Goal: Information Seeking & Learning: Understand process/instructions

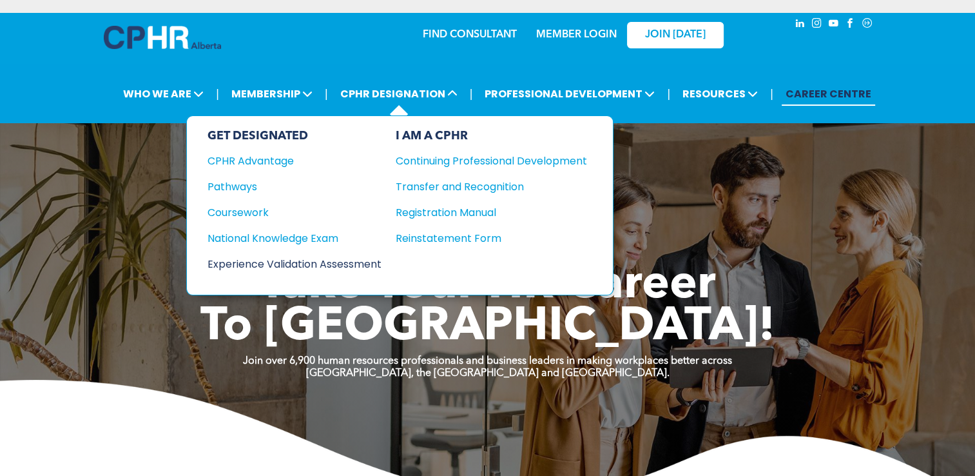
click at [302, 265] on div "Experience Validation Assessment" at bounding box center [286, 264] width 157 height 16
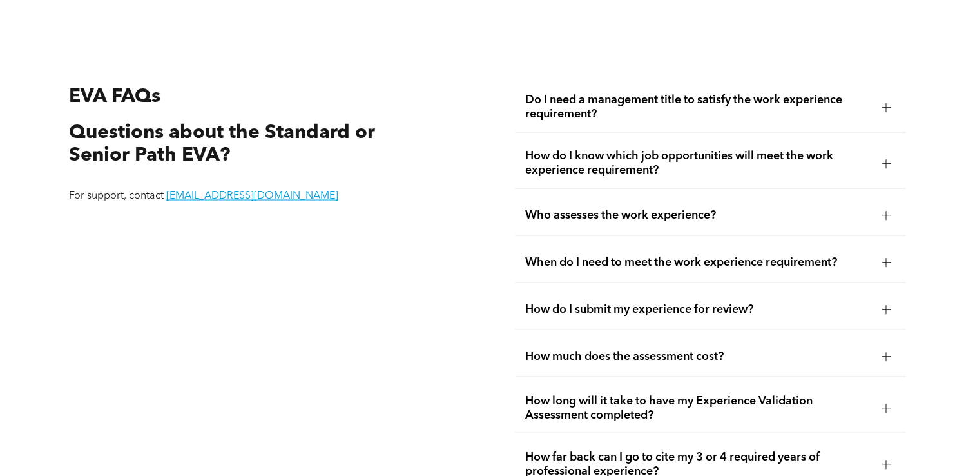
scroll to position [2256, 0]
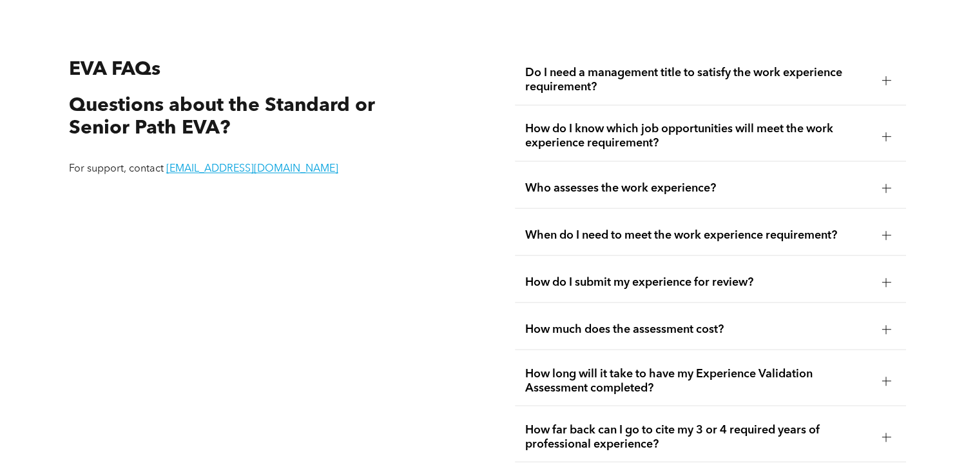
click at [637, 282] on span "How do I submit my experience for review?" at bounding box center [698, 282] width 346 height 14
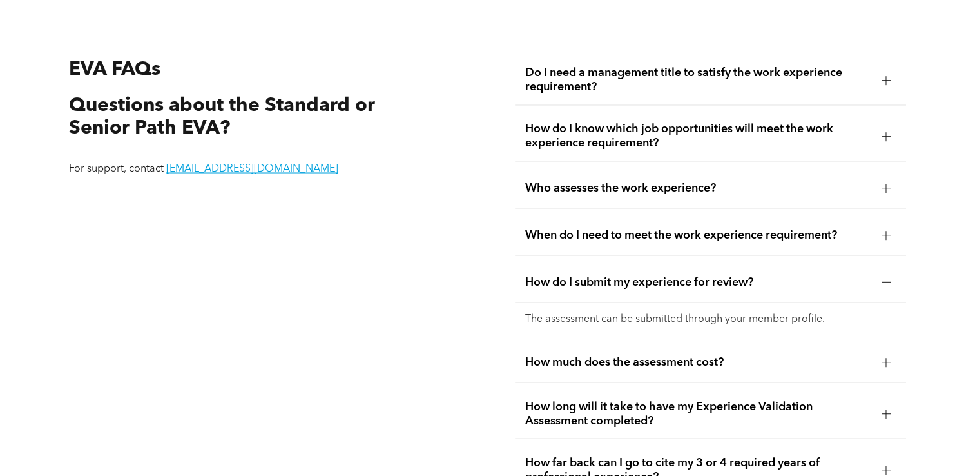
click at [637, 280] on span "How do I submit my experience for review?" at bounding box center [698, 282] width 346 height 14
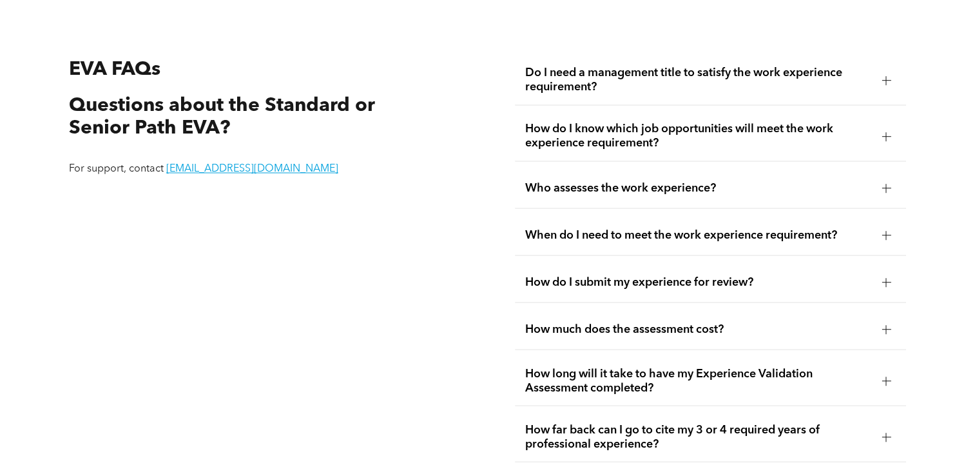
click at [637, 331] on span "How much does the assessment cost?" at bounding box center [698, 329] width 346 height 14
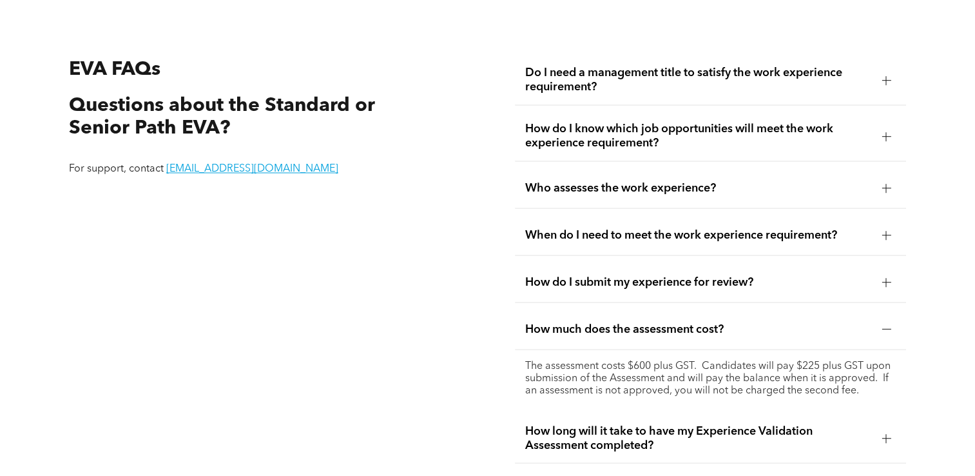
click at [618, 329] on span "How much does the assessment cost?" at bounding box center [698, 329] width 346 height 14
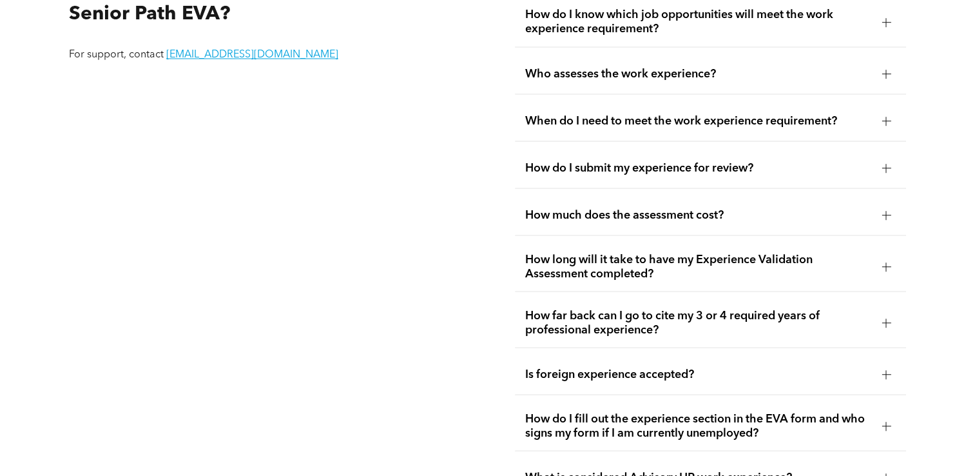
scroll to position [2385, 0]
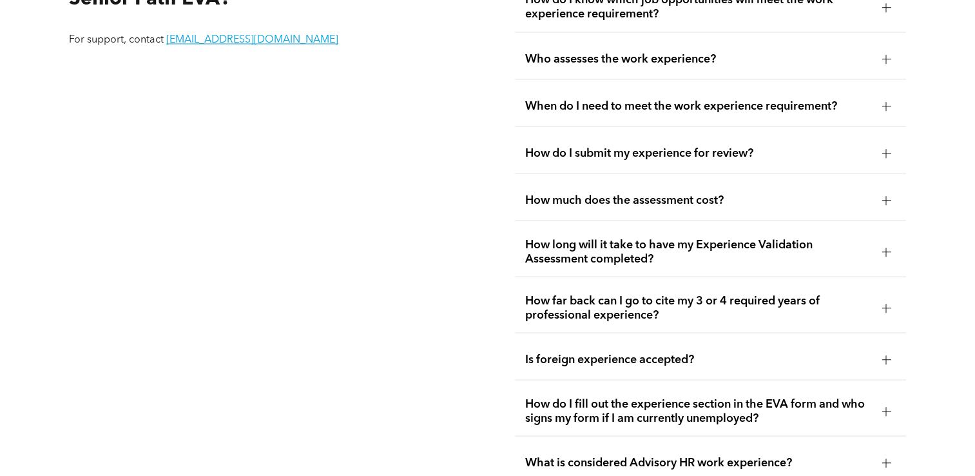
click at [612, 251] on span "How long will it take to have my Experience Validation Assessment completed?" at bounding box center [698, 251] width 346 height 28
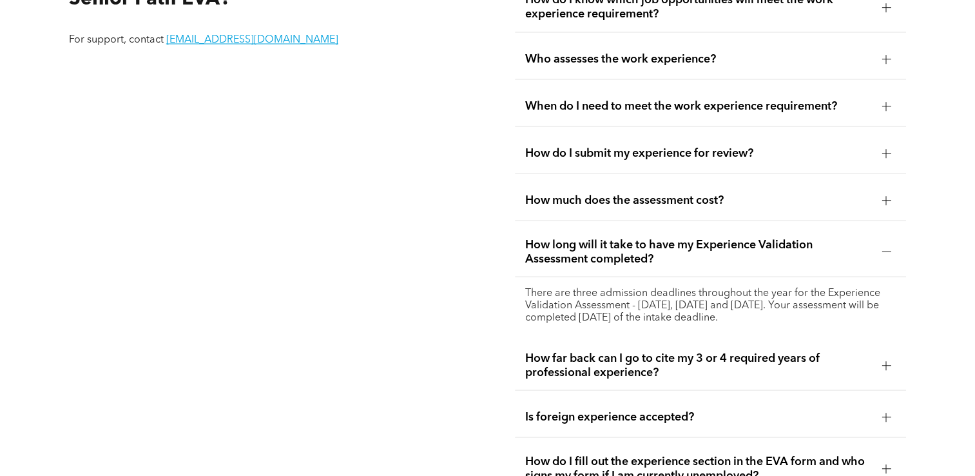
click at [606, 249] on span "How long will it take to have my Experience Validation Assessment completed?" at bounding box center [698, 251] width 346 height 28
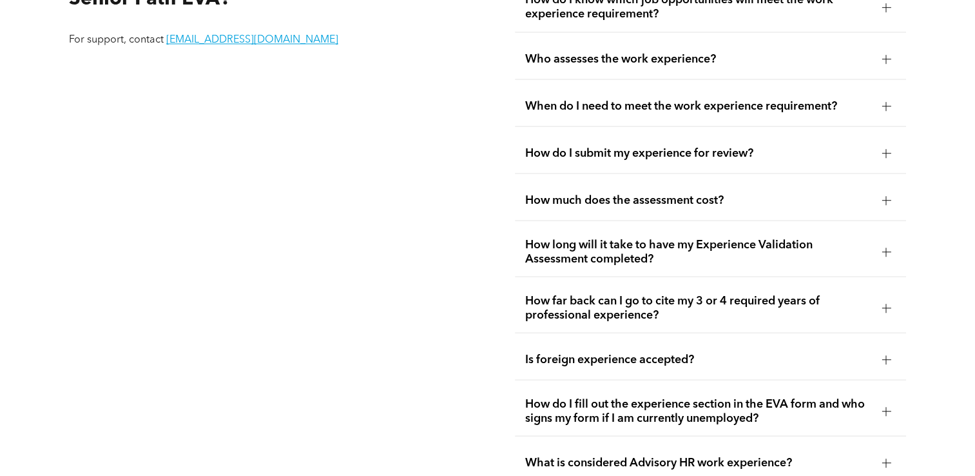
click at [614, 307] on span "How far back can I go to cite my 3 or 4 required years of professional experien…" at bounding box center [698, 307] width 346 height 28
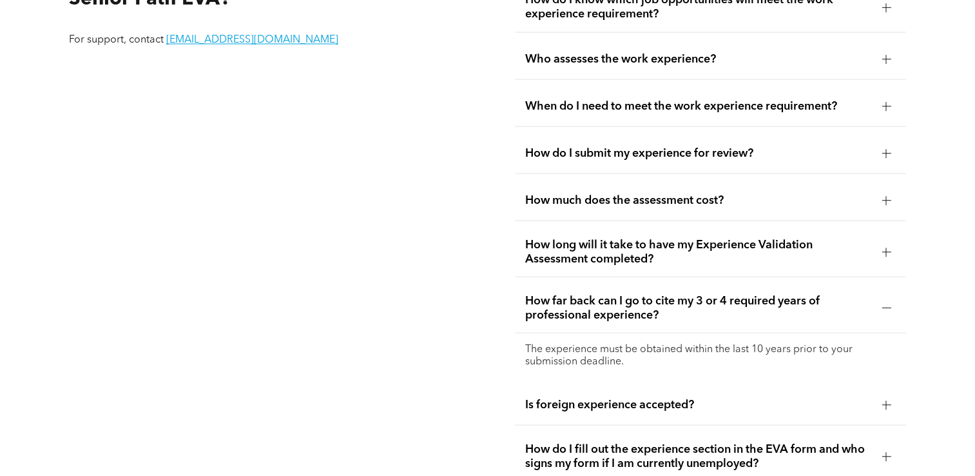
click at [614, 307] on span "How far back can I go to cite my 3 or 4 required years of professional experien…" at bounding box center [698, 307] width 346 height 28
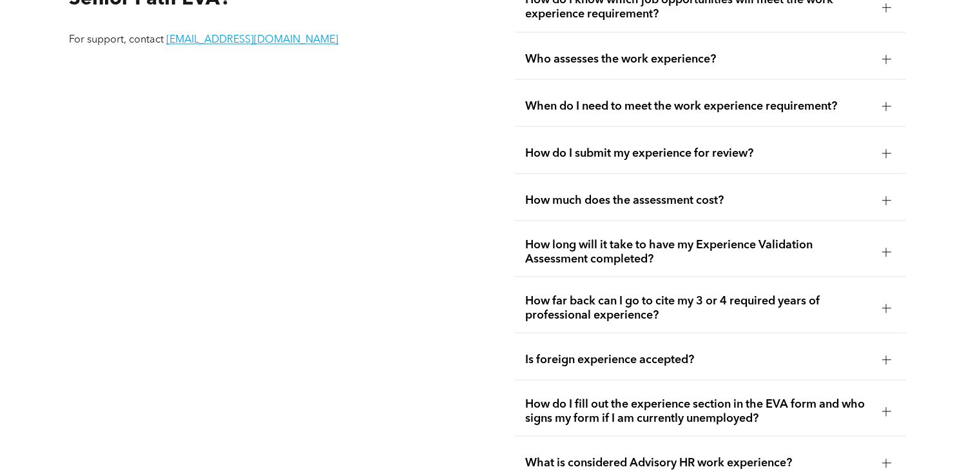
click at [614, 307] on span "How far back can I go to cite my 3 or 4 required years of professional experien…" at bounding box center [698, 307] width 346 height 28
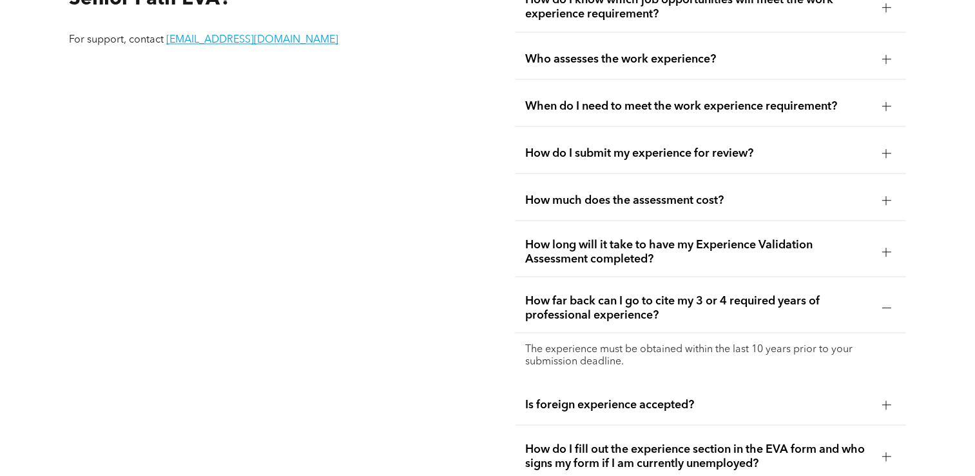
click at [614, 307] on span "How far back can I go to cite my 3 or 4 required years of professional experien…" at bounding box center [698, 307] width 346 height 28
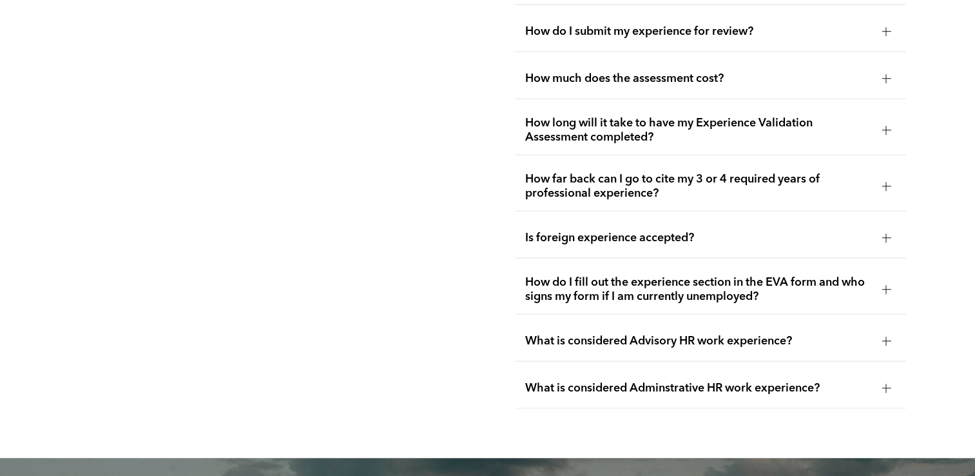
scroll to position [2514, 0]
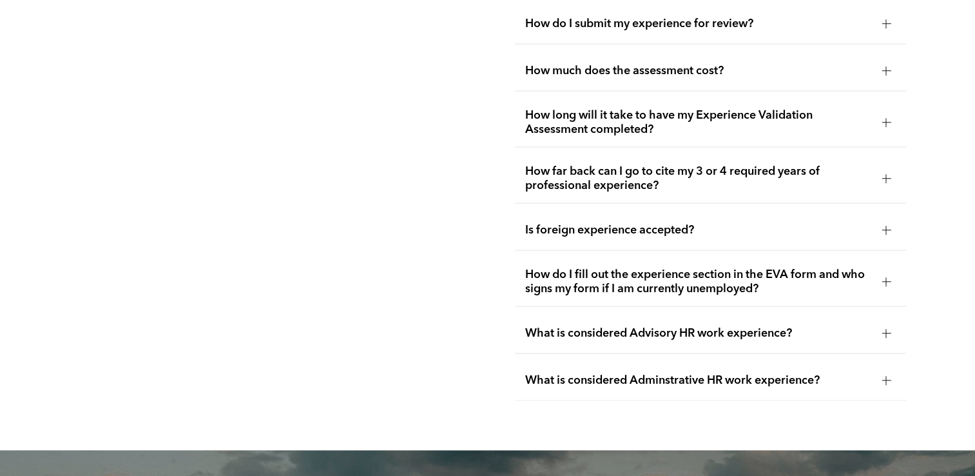
click at [722, 284] on span "How do I fill out the experience section in the EVA form and who signs my form …" at bounding box center [698, 281] width 346 height 28
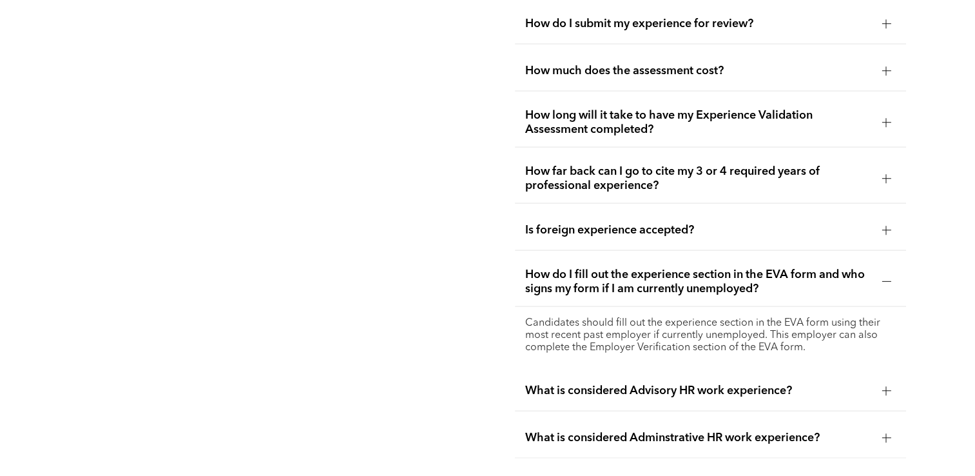
click at [679, 271] on span "How do I fill out the experience section in the EVA form and who signs my form …" at bounding box center [698, 281] width 346 height 28
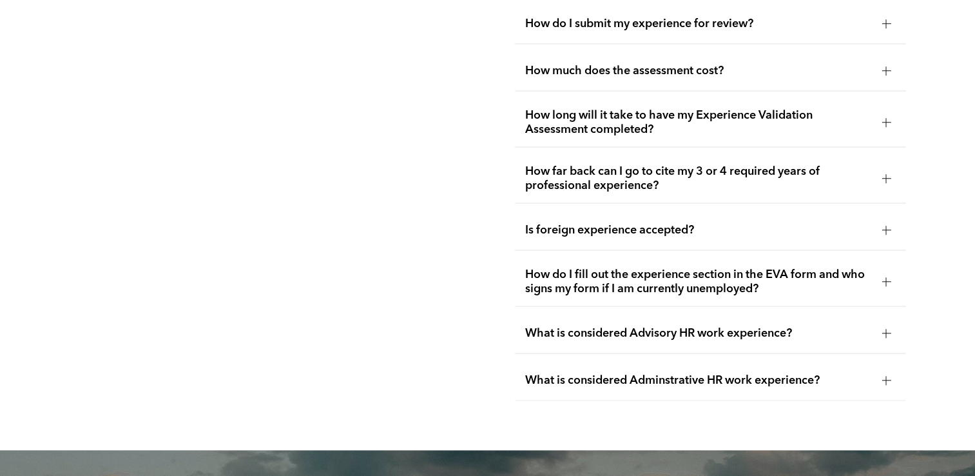
click at [678, 324] on div "What is considered Advisory HR work experience?" at bounding box center [710, 333] width 391 height 41
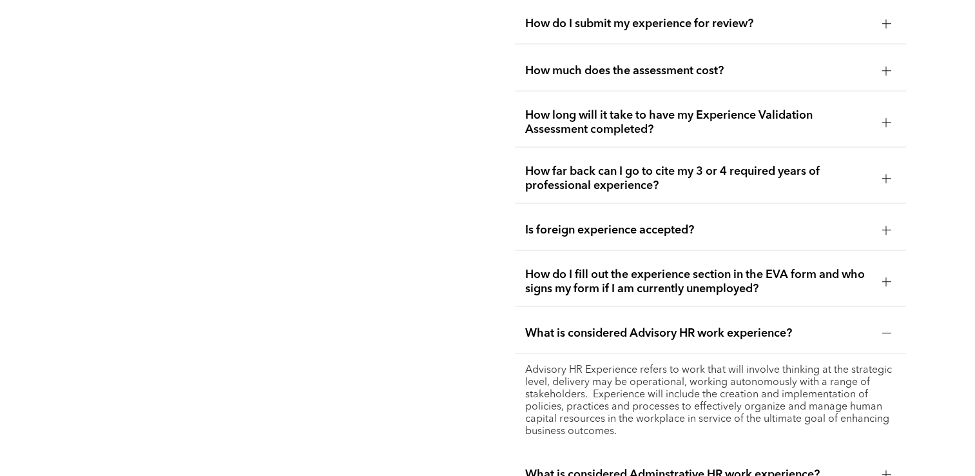
click at [675, 327] on span "What is considered Advisory HR work experience?" at bounding box center [698, 333] width 346 height 14
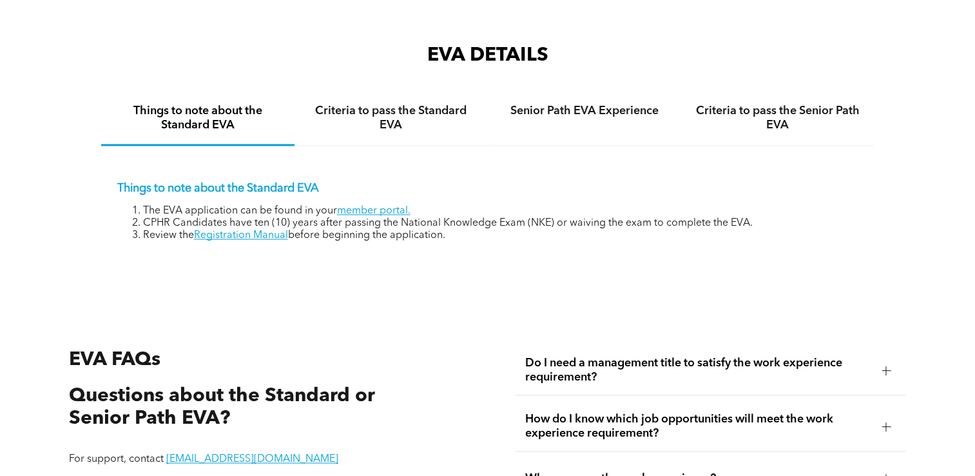
scroll to position [1965, 0]
click at [414, 129] on h4 "Criteria to pass the Standard EVA" at bounding box center [391, 118] width 170 height 28
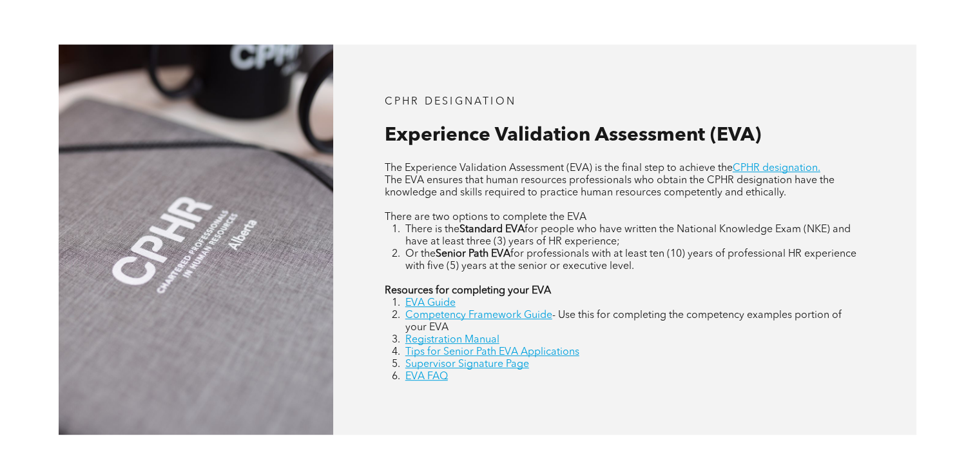
scroll to position [516, 0]
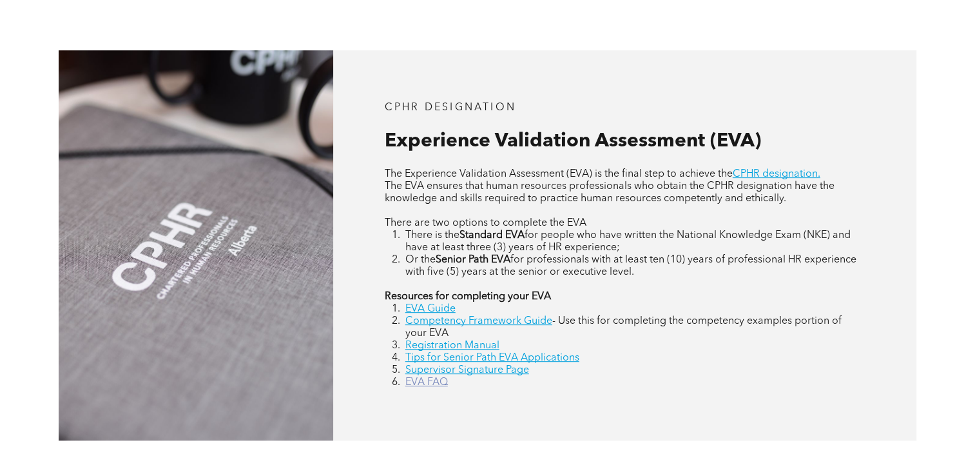
click at [431, 385] on link "EVA FAQ" at bounding box center [426, 382] width 43 height 10
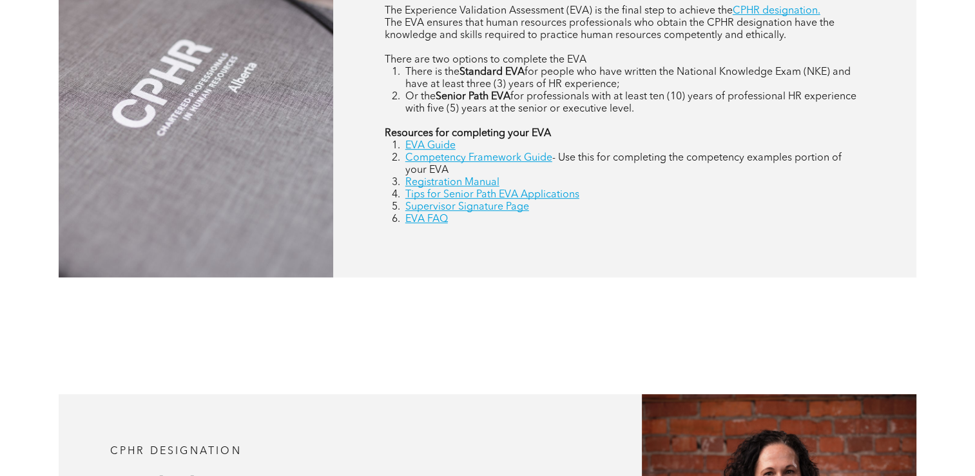
scroll to position [563, 0]
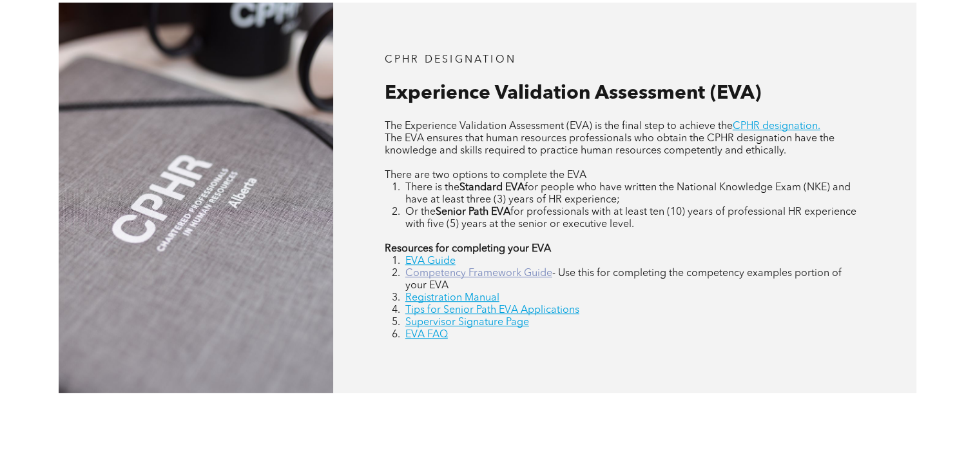
click at [432, 277] on link "Competency Framework Guide" at bounding box center [478, 273] width 147 height 10
click at [487, 300] on link "Registration Manual" at bounding box center [452, 298] width 94 height 10
click at [479, 273] on link "Competency Framework Guide" at bounding box center [478, 273] width 147 height 10
